Goal: Information Seeking & Learning: Learn about a topic

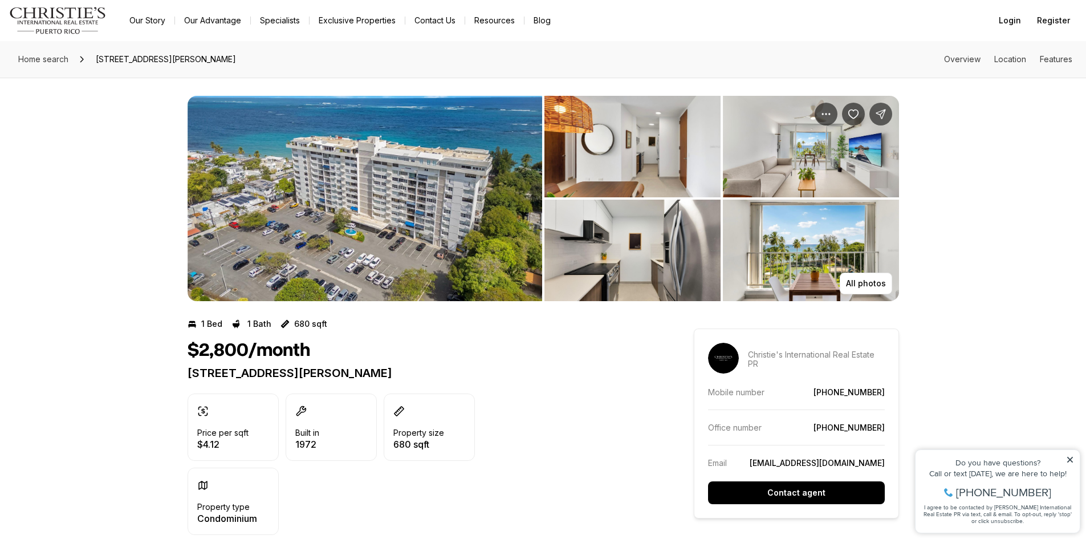
click at [1070, 459] on icon at bounding box center [1070, 460] width 6 height 6
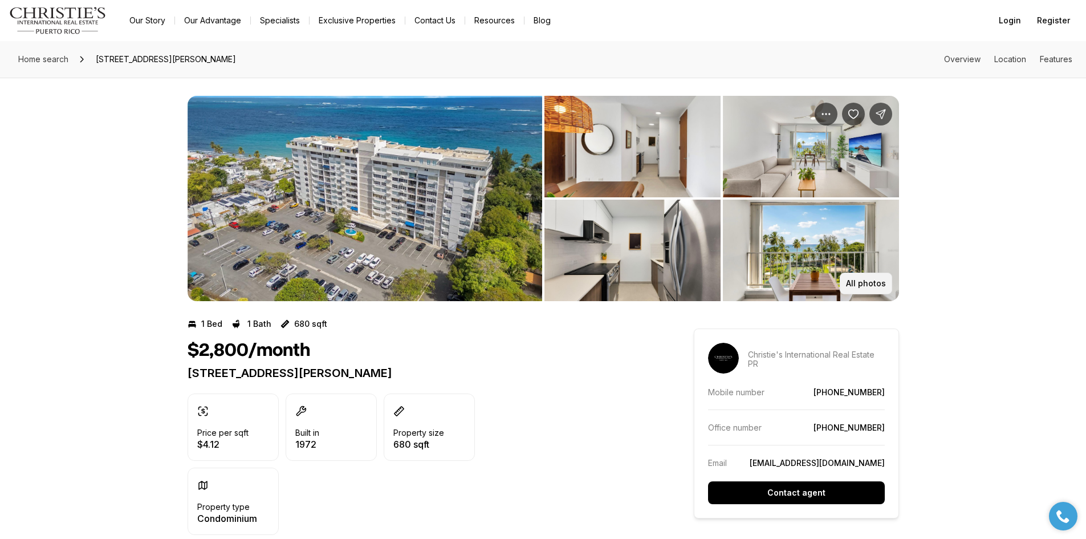
click at [867, 288] on button "All photos" at bounding box center [866, 284] width 52 height 22
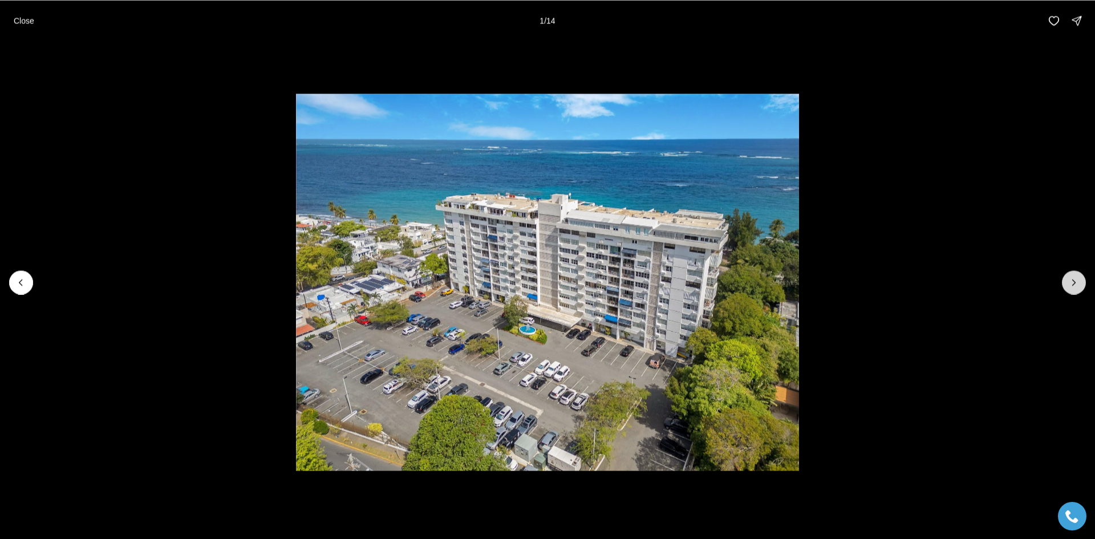
click at [1073, 289] on button "Next slide" at bounding box center [1074, 282] width 24 height 24
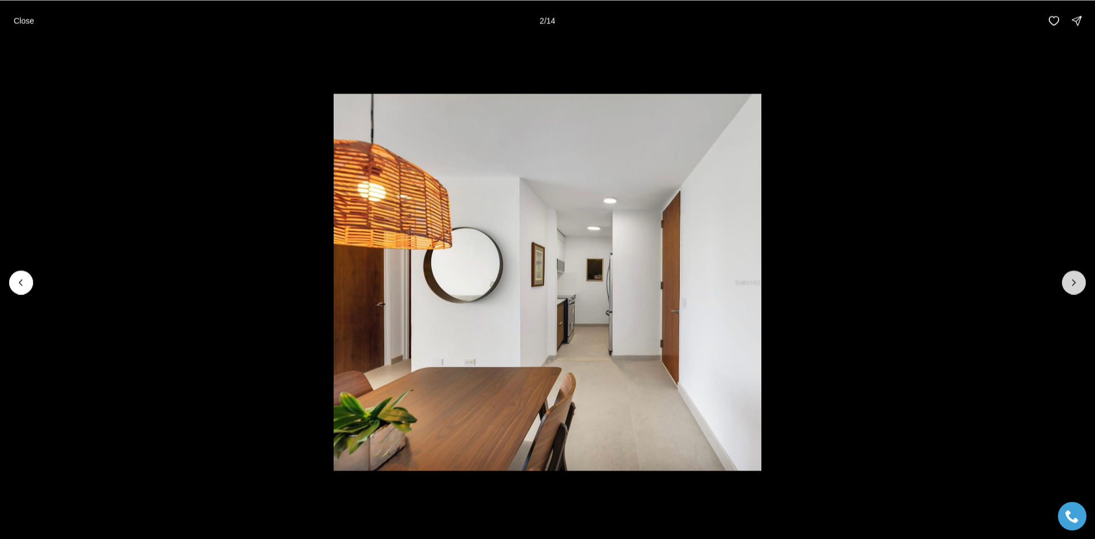
click at [1073, 289] on button "Next slide" at bounding box center [1074, 282] width 24 height 24
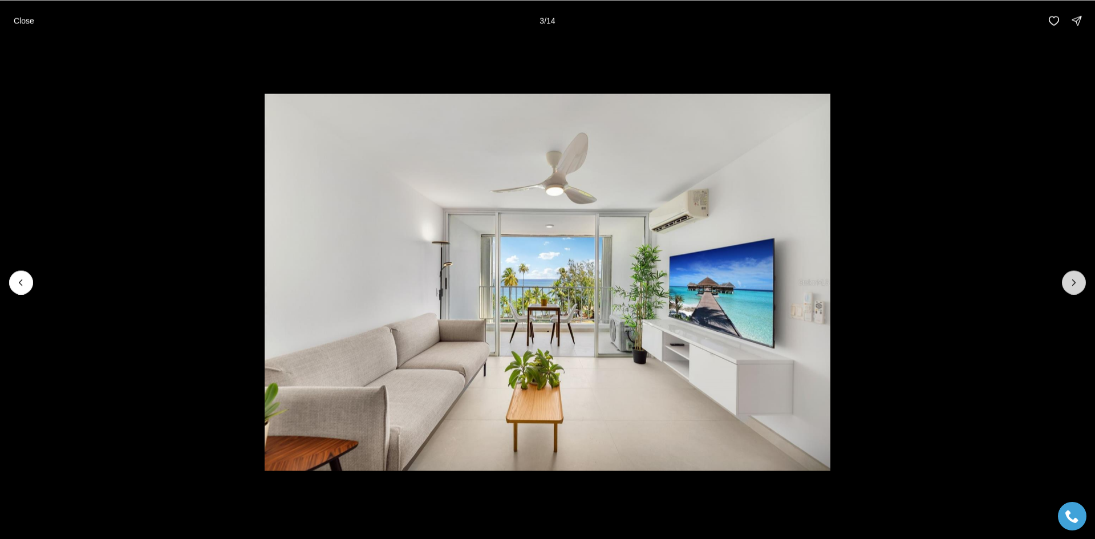
click at [1072, 282] on icon "Next slide" at bounding box center [1073, 281] width 11 height 11
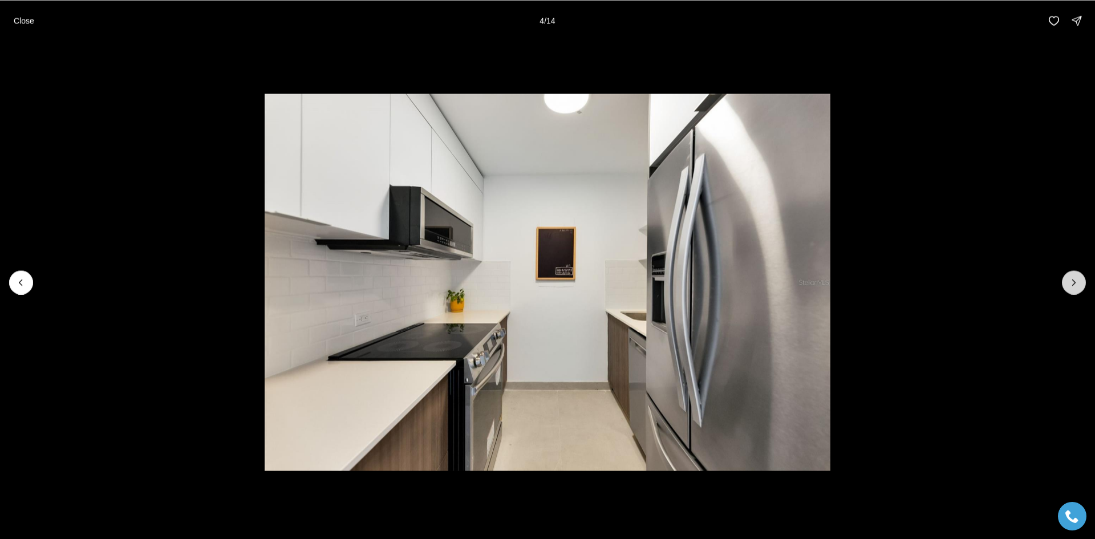
click at [1072, 282] on icon "Next slide" at bounding box center [1073, 281] width 11 height 11
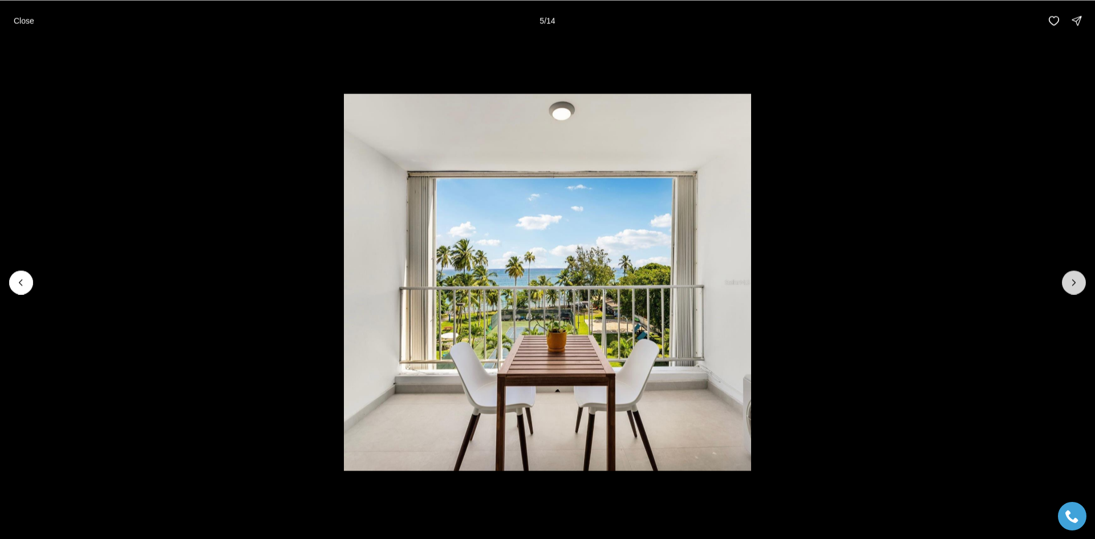
click at [1075, 284] on icon "Next slide" at bounding box center [1073, 281] width 11 height 11
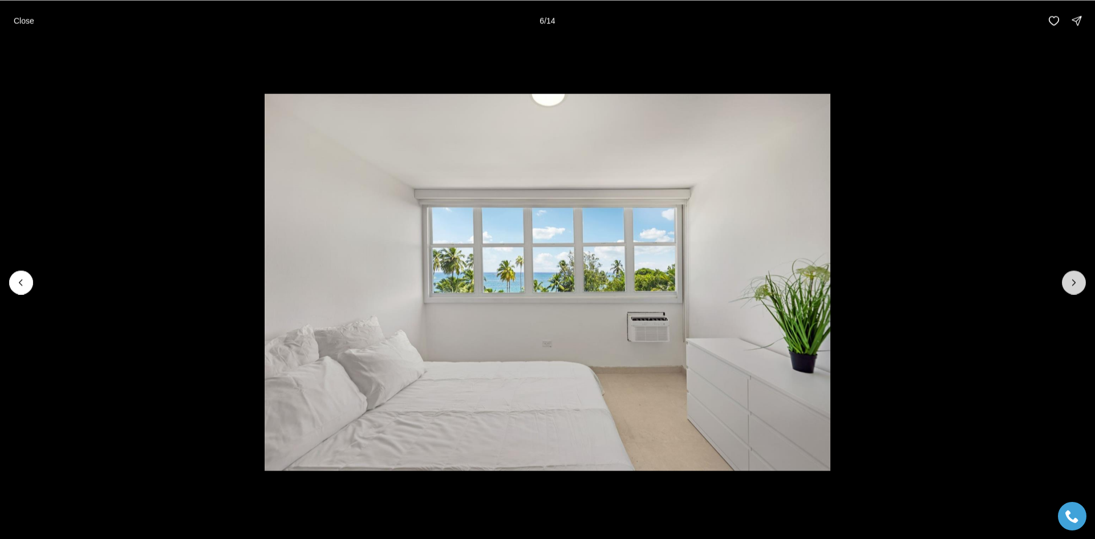
click at [1075, 284] on icon "Next slide" at bounding box center [1073, 281] width 11 height 11
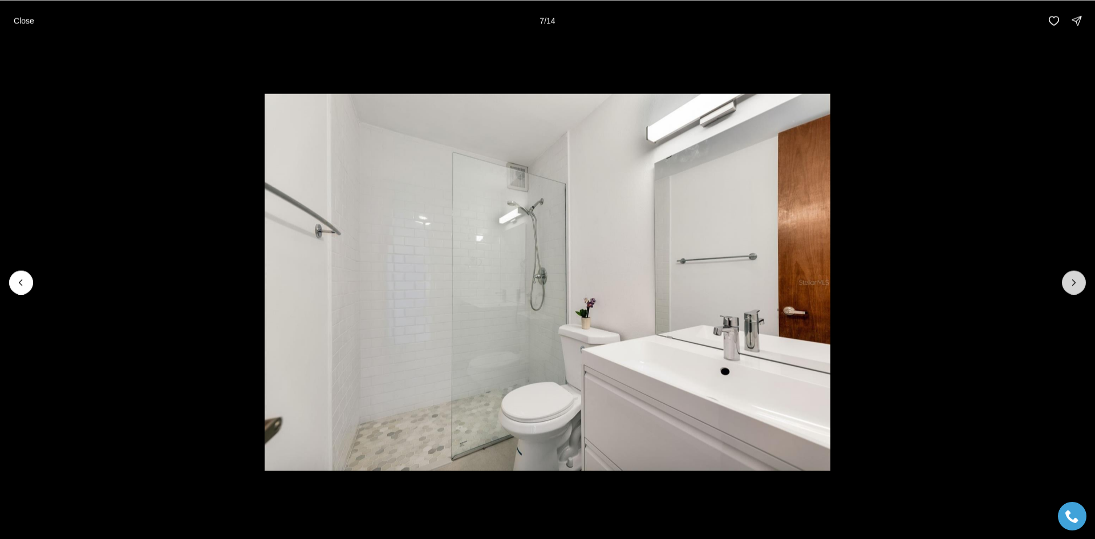
click at [1075, 284] on icon "Next slide" at bounding box center [1073, 281] width 11 height 11
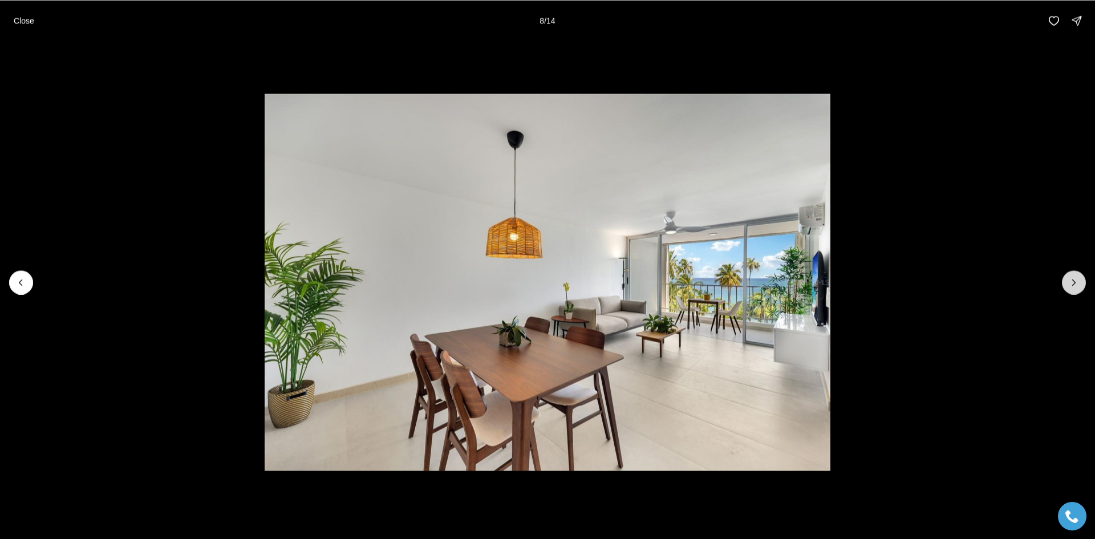
click at [1075, 284] on icon "Next slide" at bounding box center [1073, 281] width 11 height 11
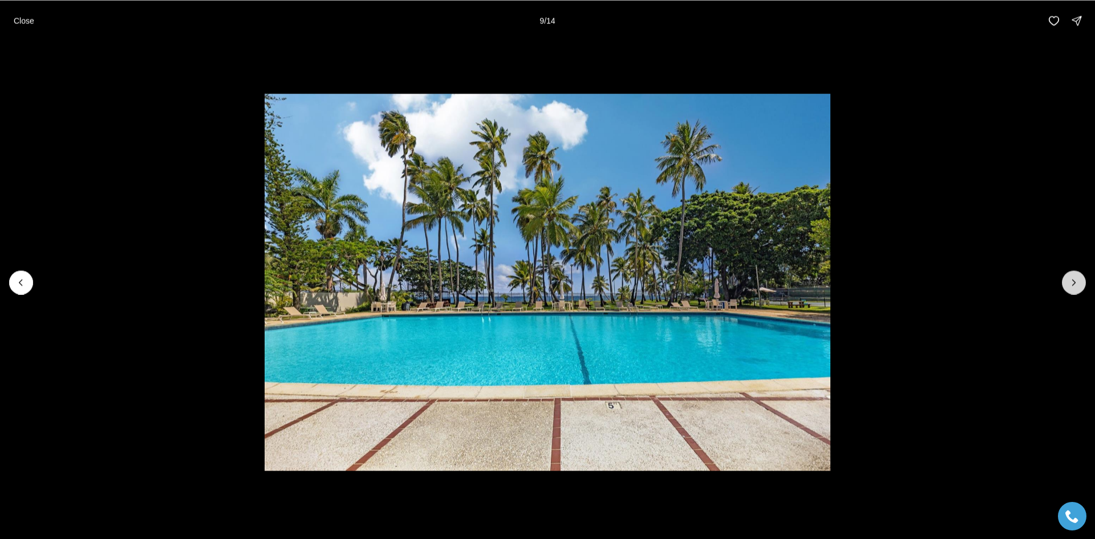
click at [1075, 284] on icon "Next slide" at bounding box center [1073, 281] width 11 height 11
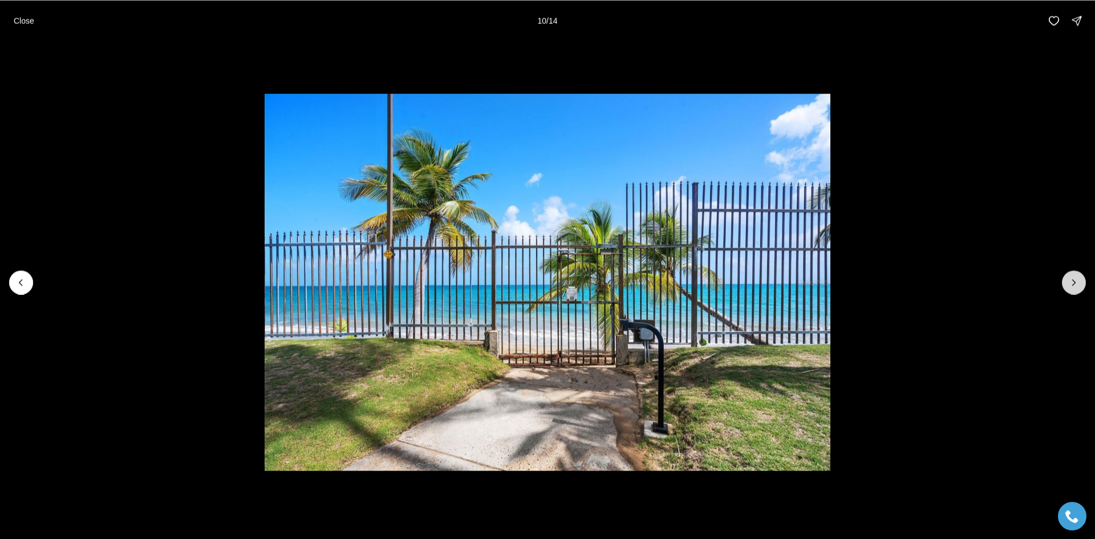
click at [1075, 284] on icon "Next slide" at bounding box center [1073, 281] width 11 height 11
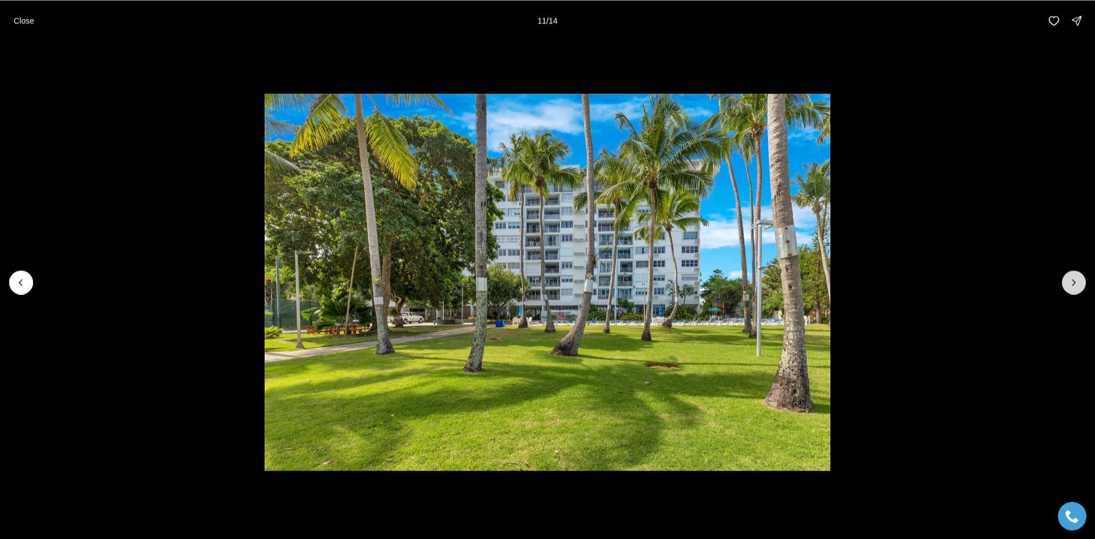
click at [1075, 284] on icon "Next slide" at bounding box center [1073, 281] width 11 height 11
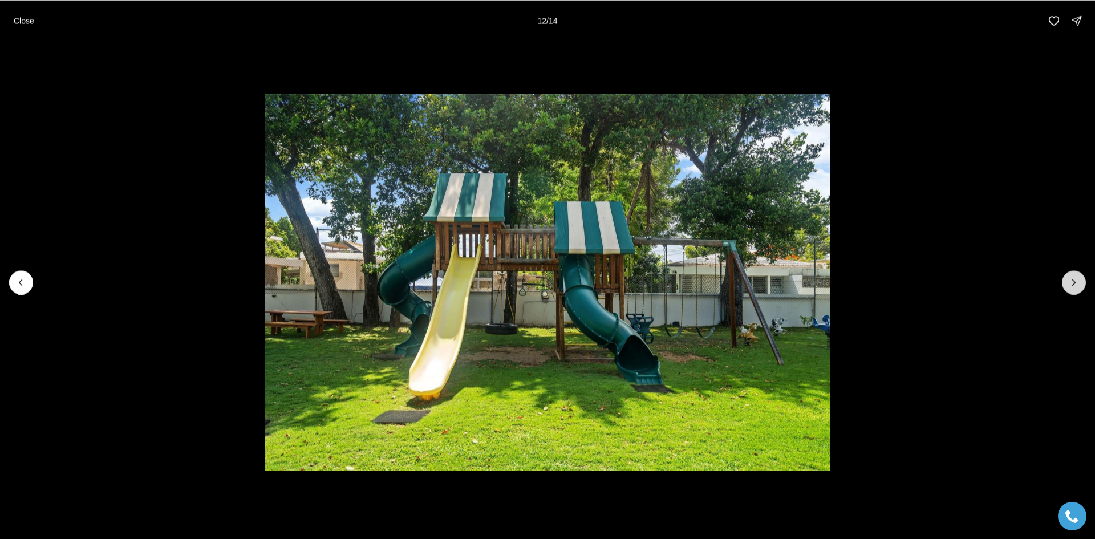
click at [1075, 284] on icon "Next slide" at bounding box center [1073, 281] width 11 height 11
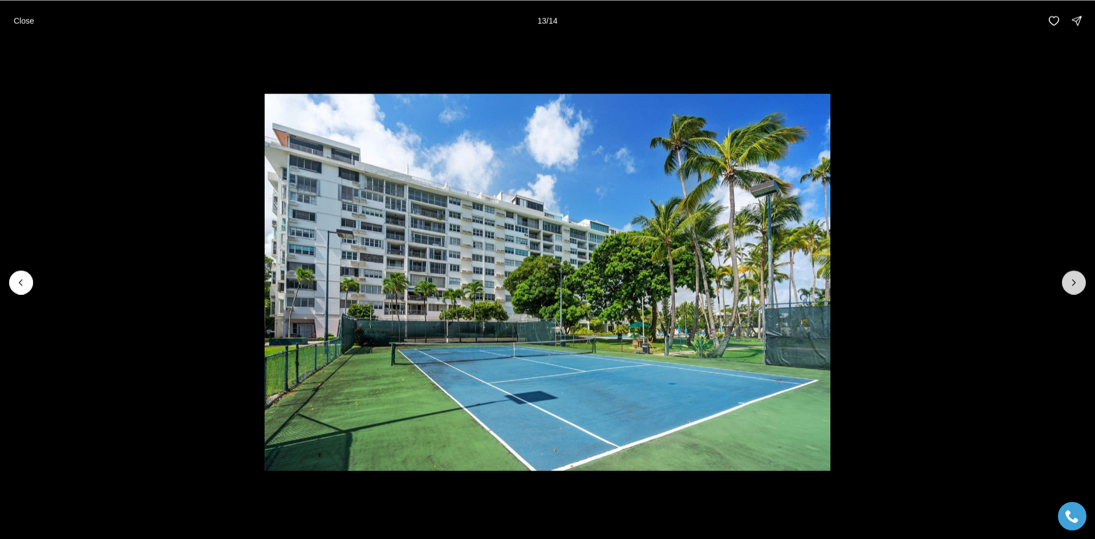
click at [1075, 284] on icon "Next slide" at bounding box center [1073, 281] width 11 height 11
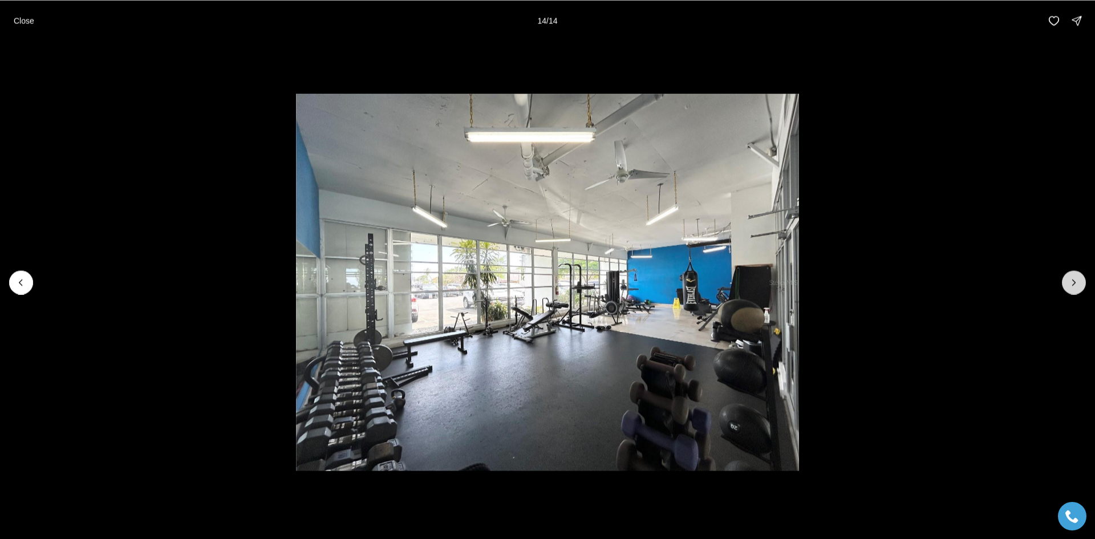
click at [1075, 284] on div at bounding box center [1074, 282] width 24 height 24
click at [31, 20] on p "Close" at bounding box center [24, 20] width 21 height 9
